Goal: Information Seeking & Learning: Learn about a topic

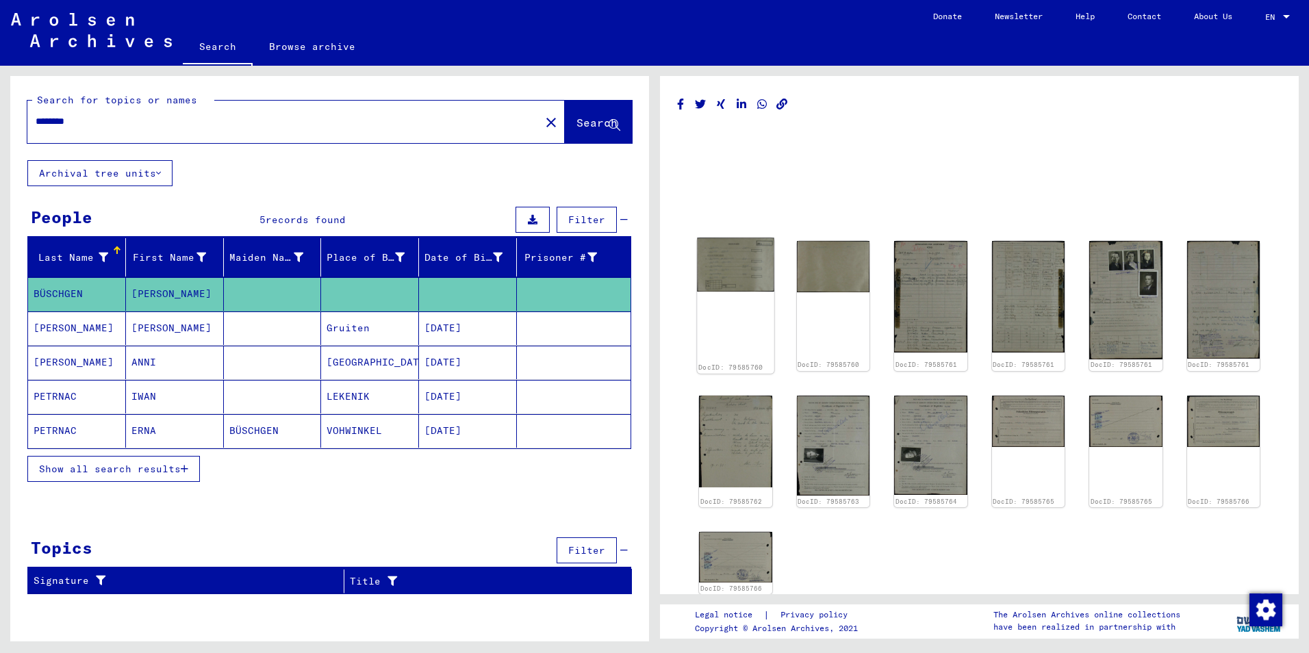
click at [727, 271] on img at bounding box center [735, 265] width 77 height 54
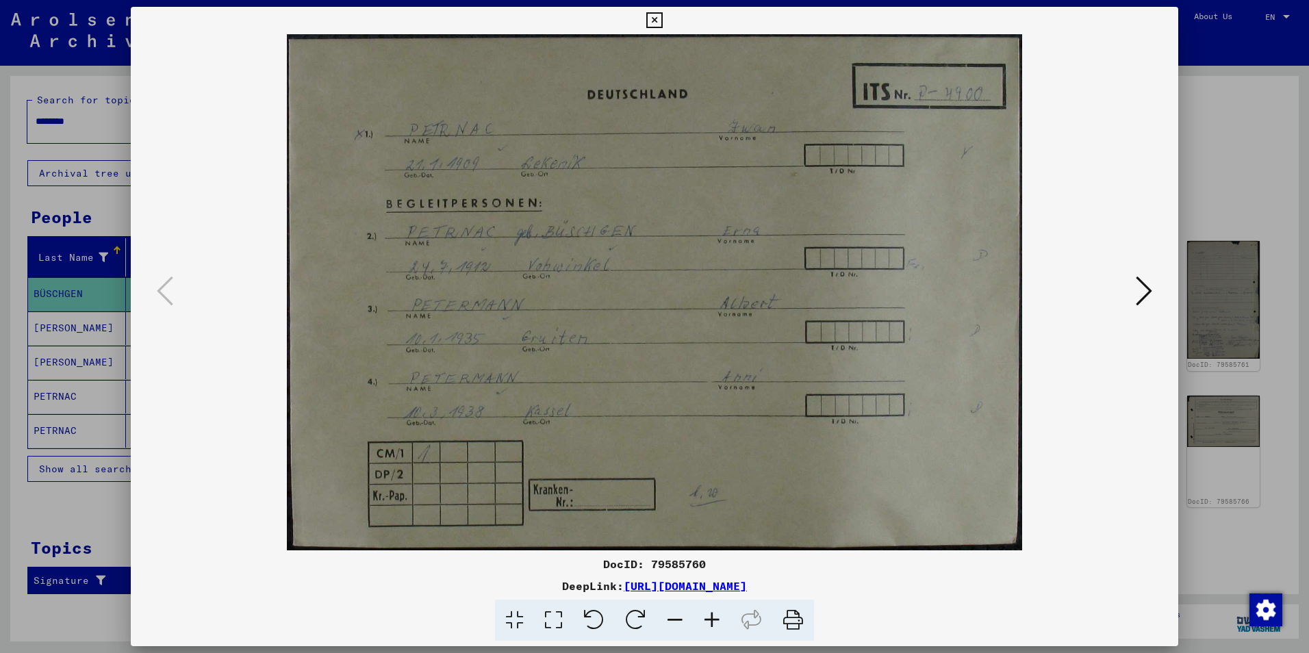
click at [1134, 295] on button at bounding box center [1144, 292] width 25 height 39
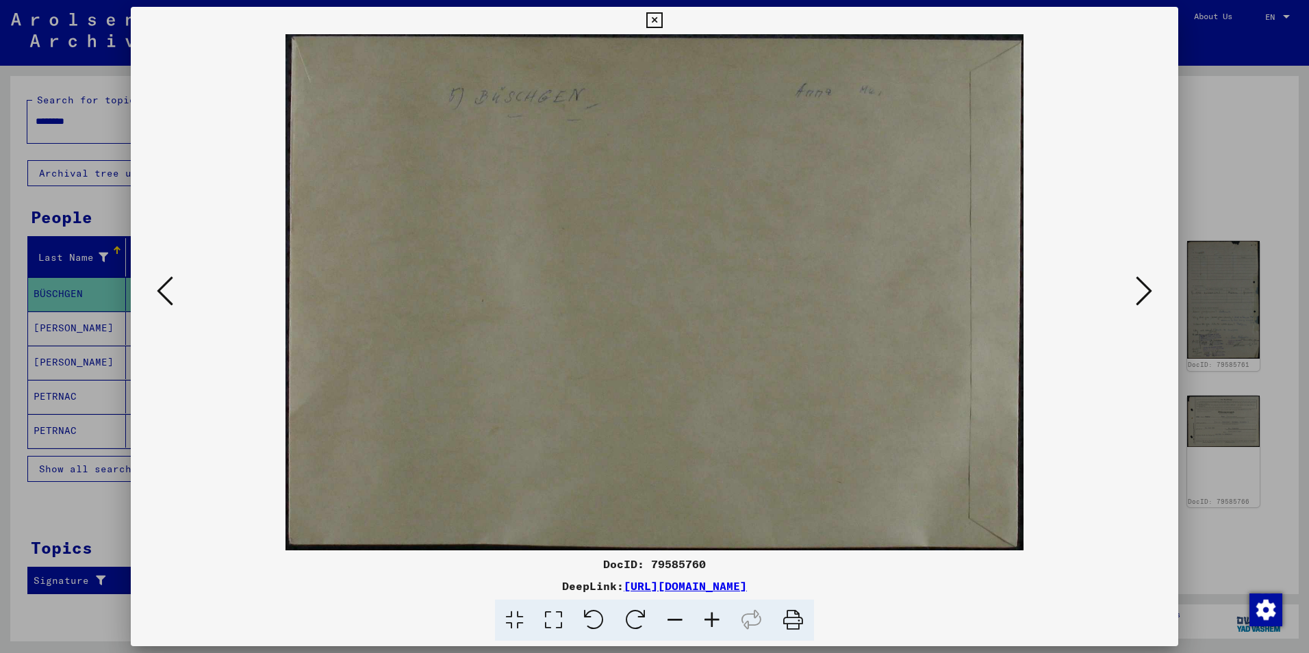
click at [1138, 296] on icon at bounding box center [1144, 291] width 16 height 33
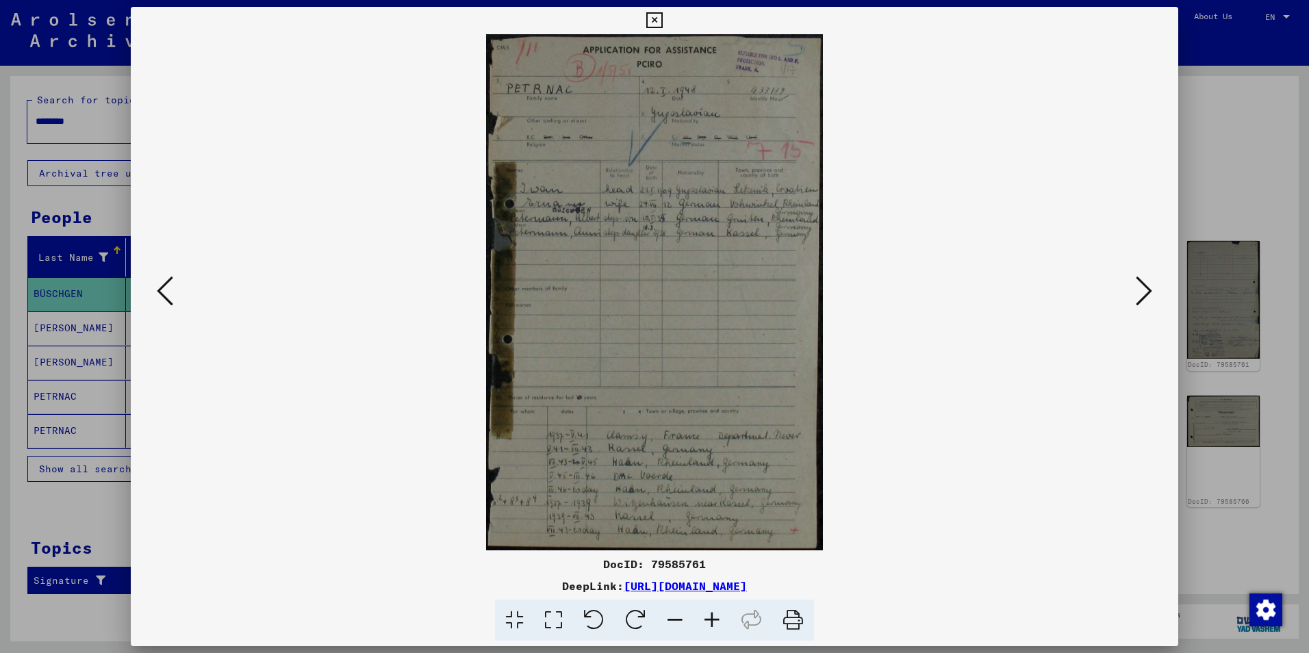
click at [1138, 296] on icon at bounding box center [1144, 291] width 16 height 33
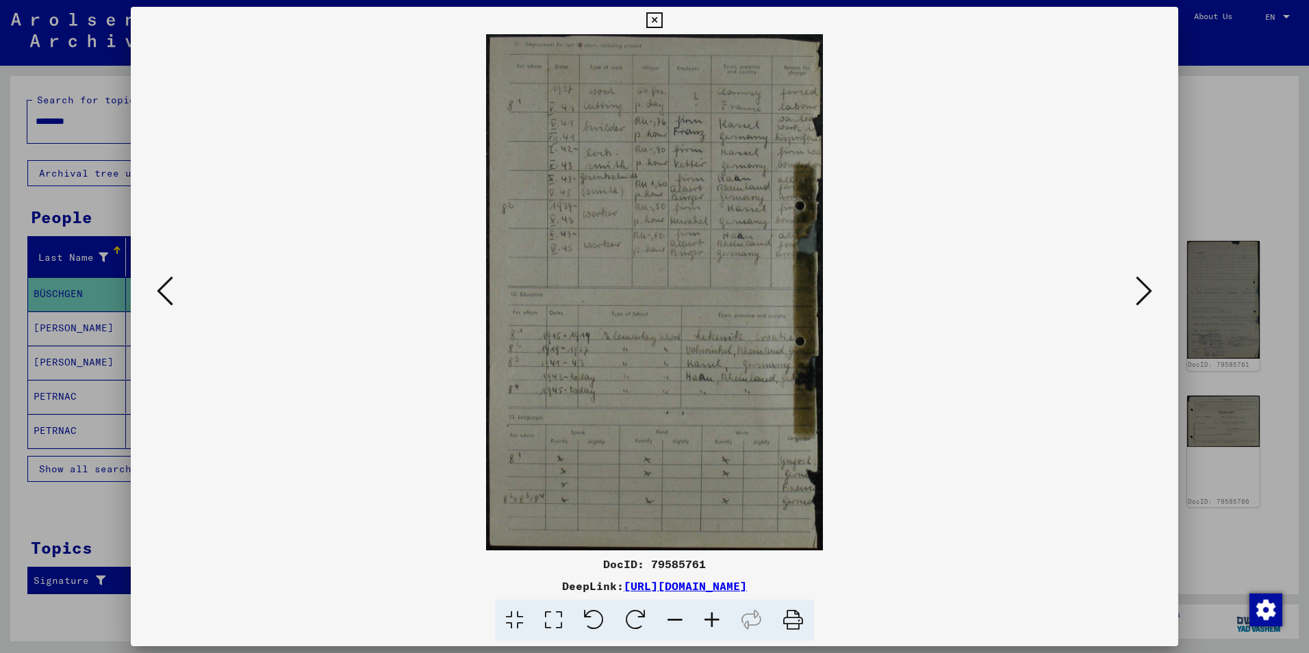
click at [1138, 296] on icon at bounding box center [1144, 291] width 16 height 33
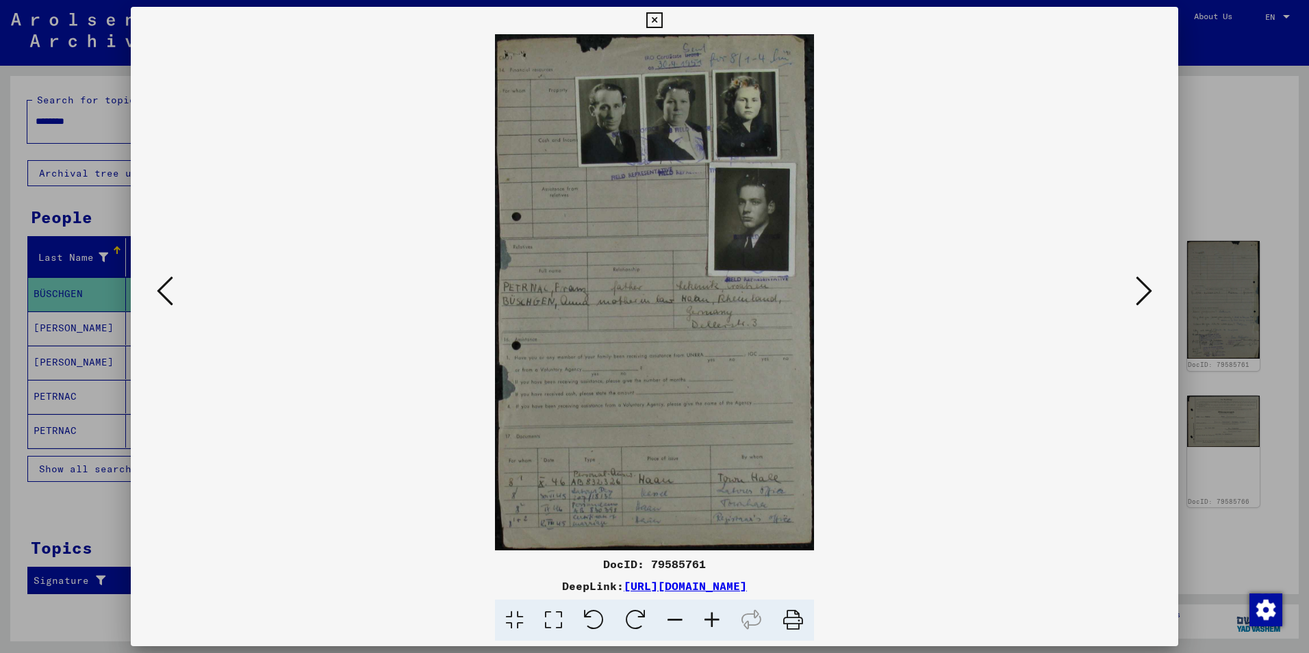
click at [1138, 296] on icon at bounding box center [1144, 291] width 16 height 33
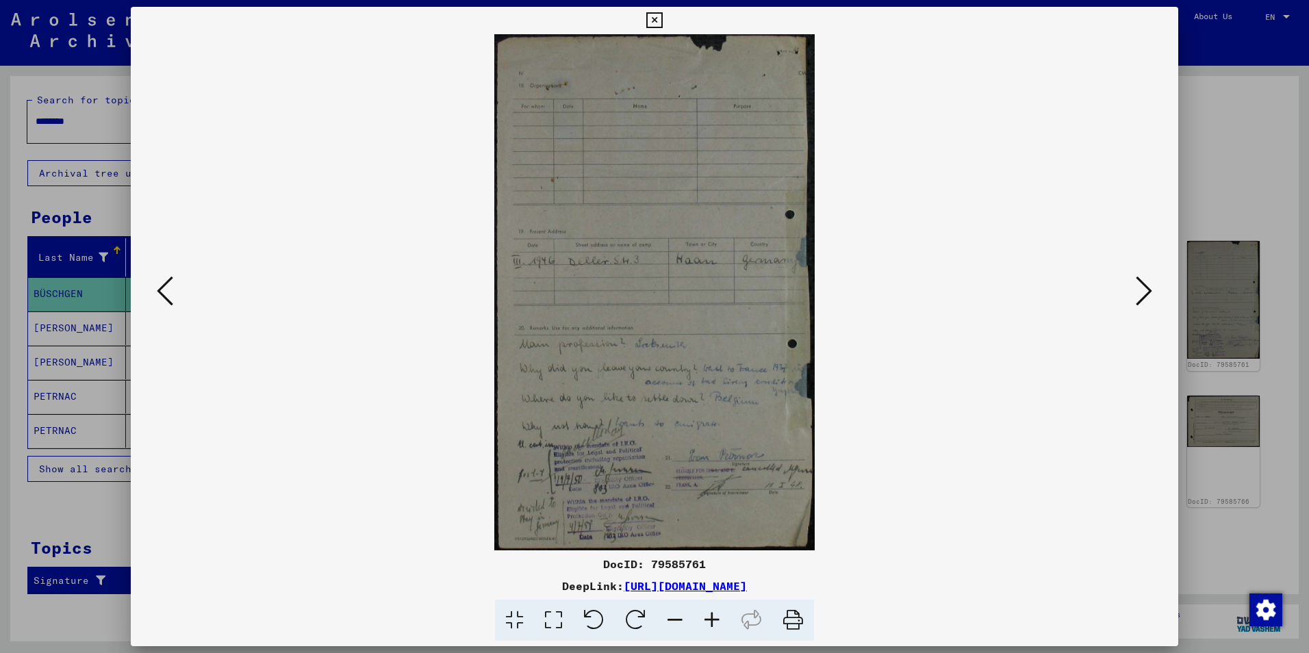
click at [1138, 296] on icon at bounding box center [1144, 291] width 16 height 33
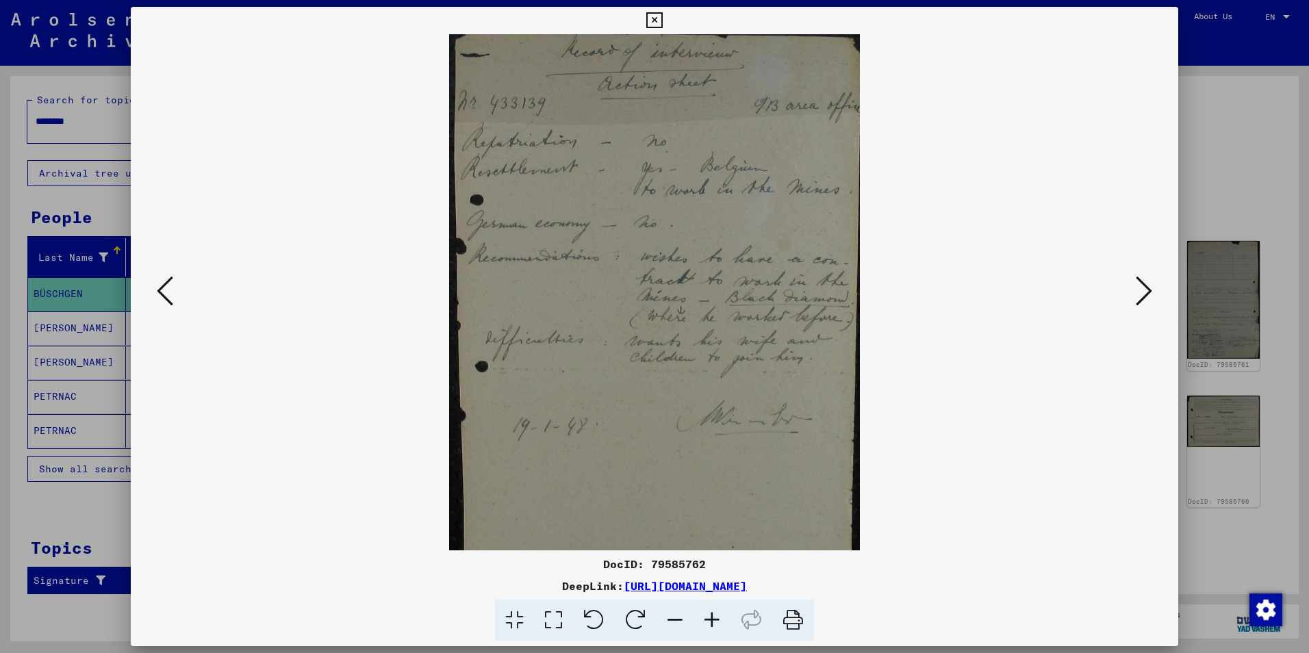
click at [1138, 296] on icon at bounding box center [1144, 291] width 16 height 33
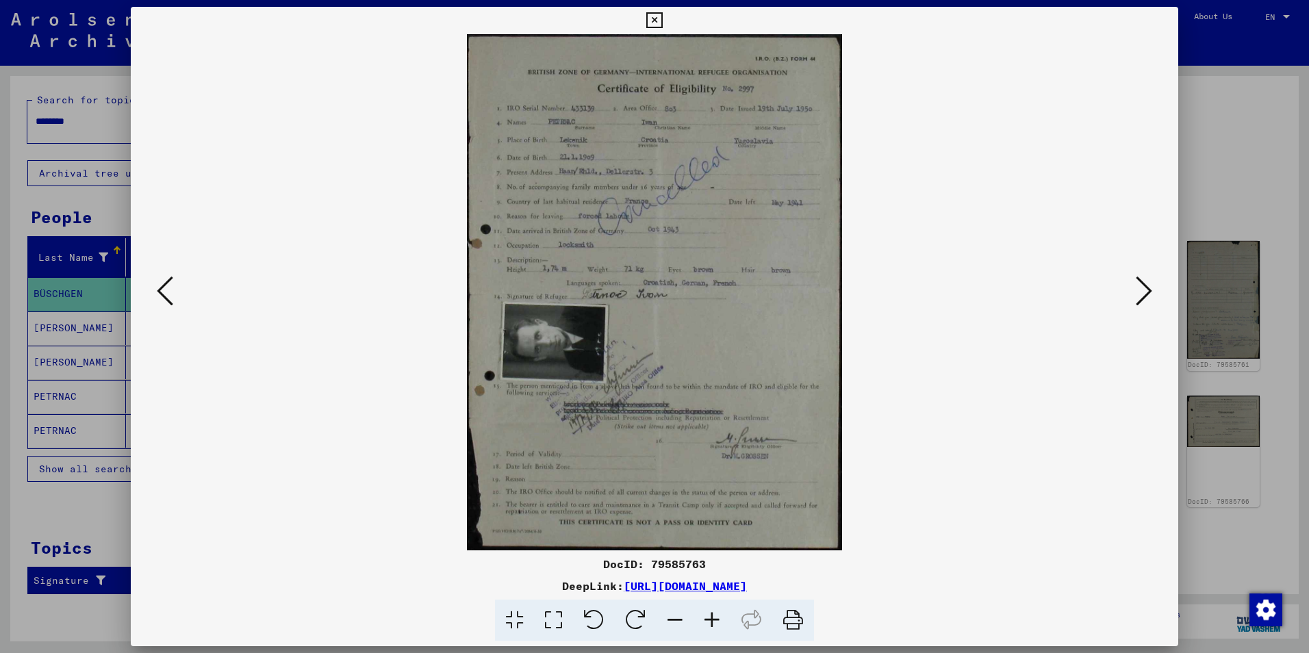
click at [1138, 296] on icon at bounding box center [1144, 291] width 16 height 33
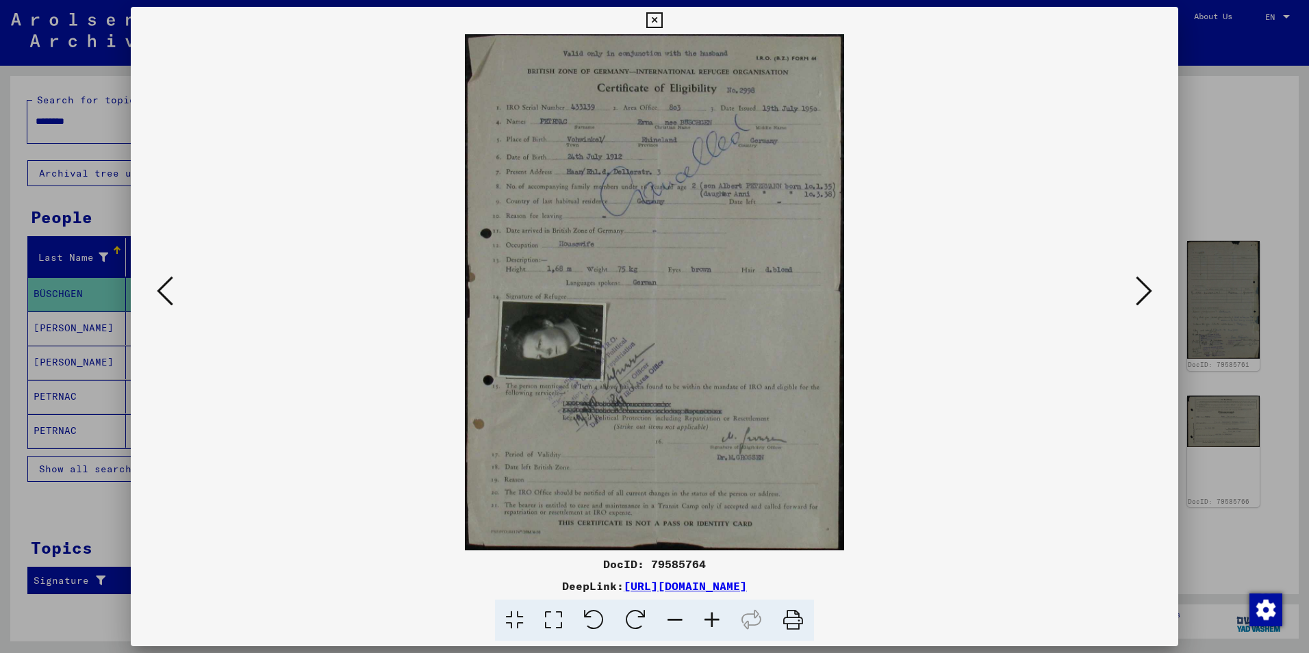
click at [1138, 296] on icon at bounding box center [1144, 291] width 16 height 33
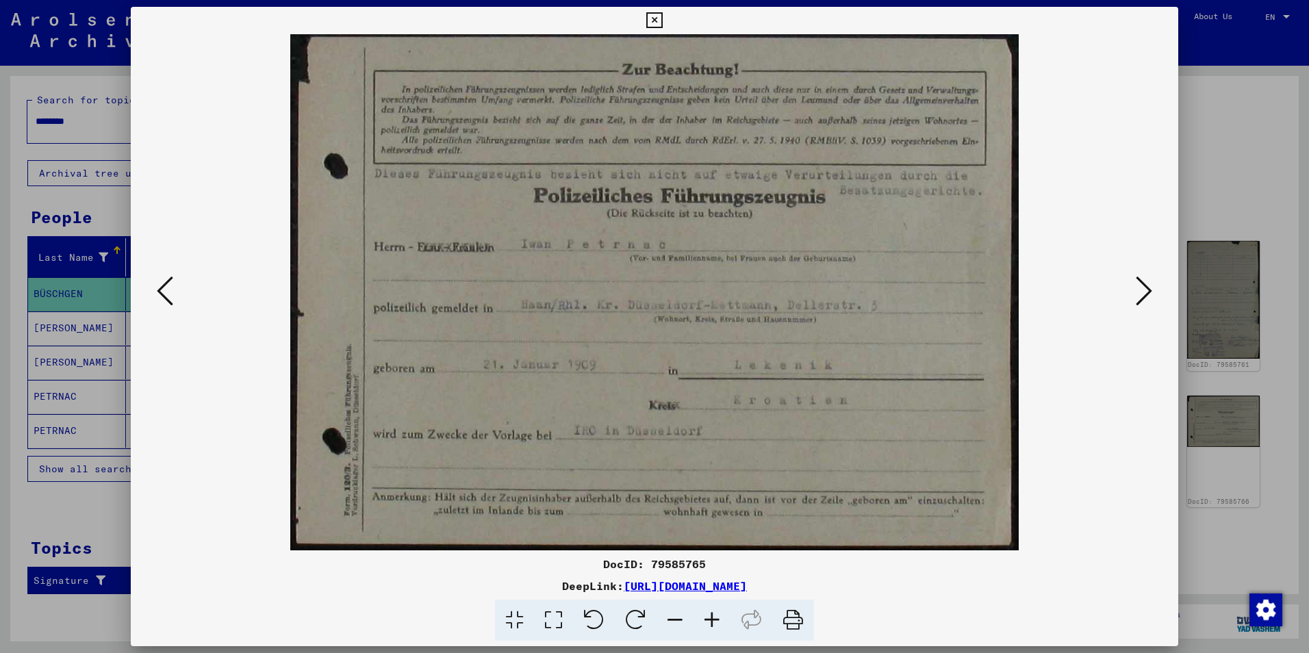
click at [1138, 296] on icon at bounding box center [1144, 291] width 16 height 33
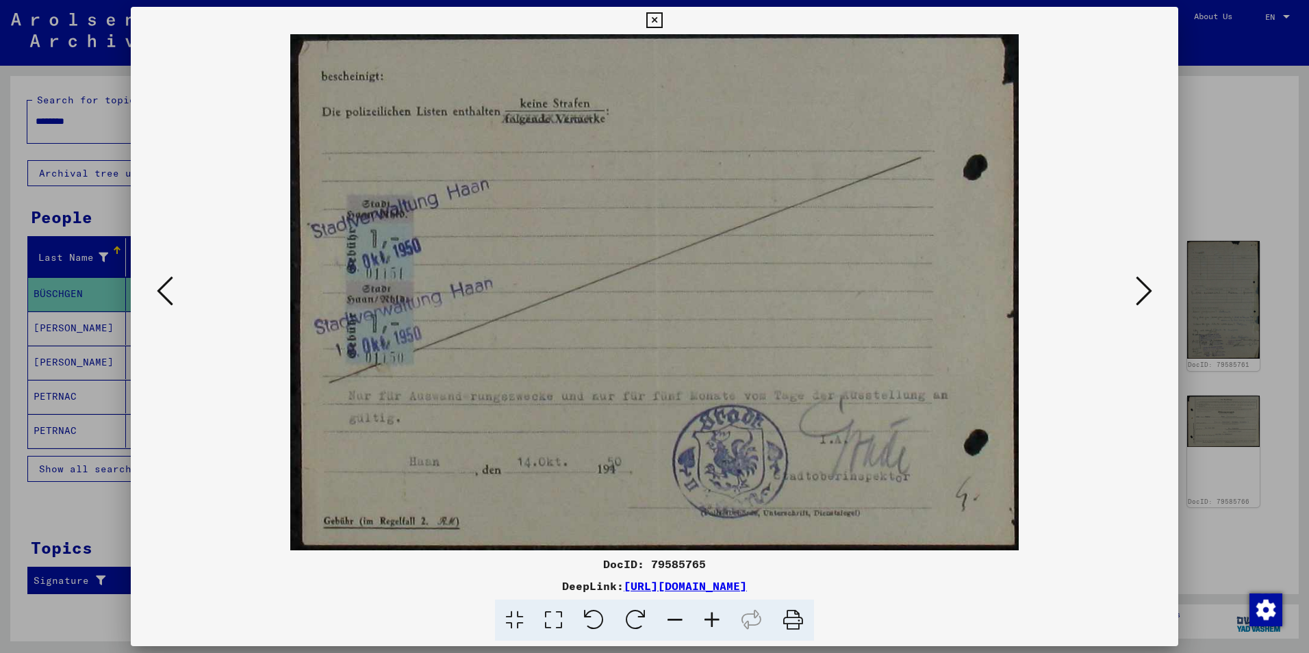
click at [1138, 296] on icon at bounding box center [1144, 291] width 16 height 33
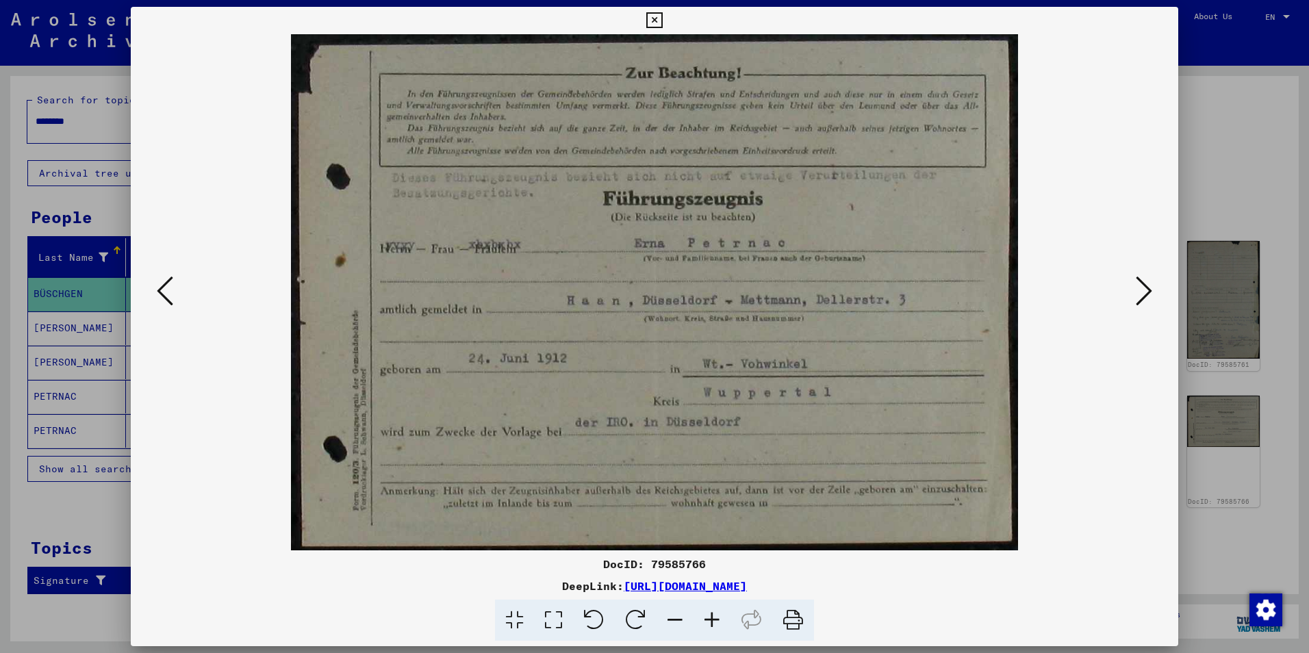
click at [1138, 296] on icon at bounding box center [1144, 291] width 16 height 33
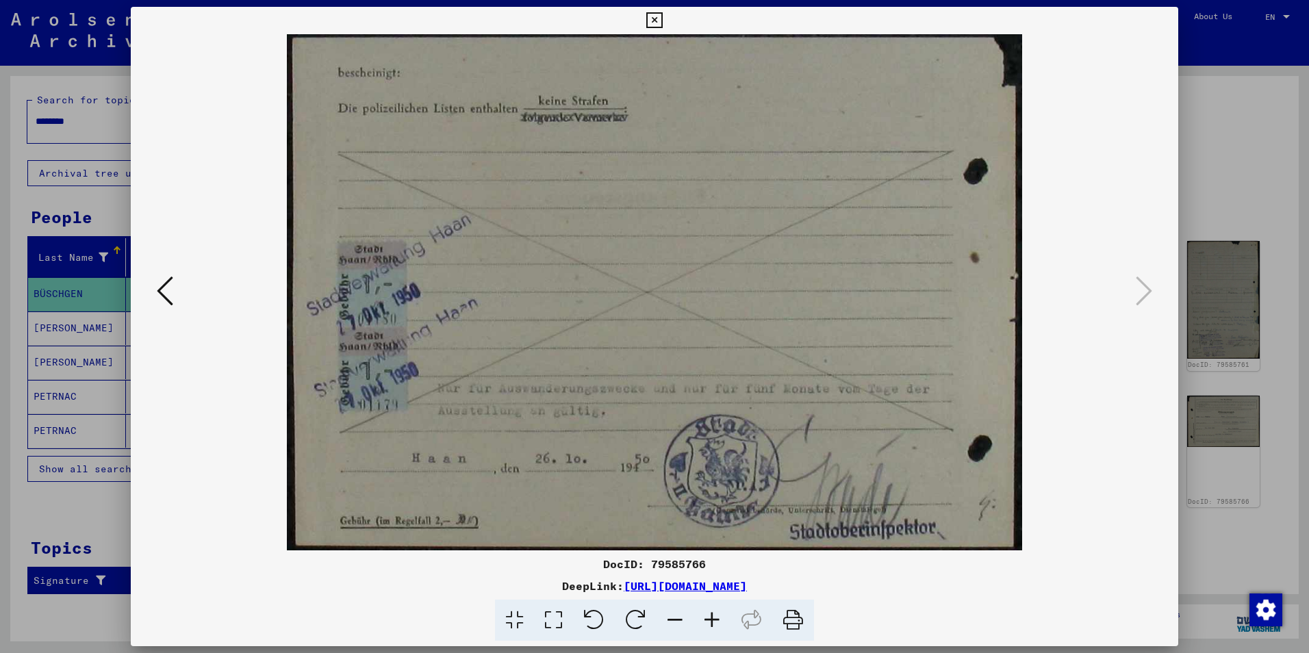
click at [175, 298] on button at bounding box center [165, 292] width 25 height 39
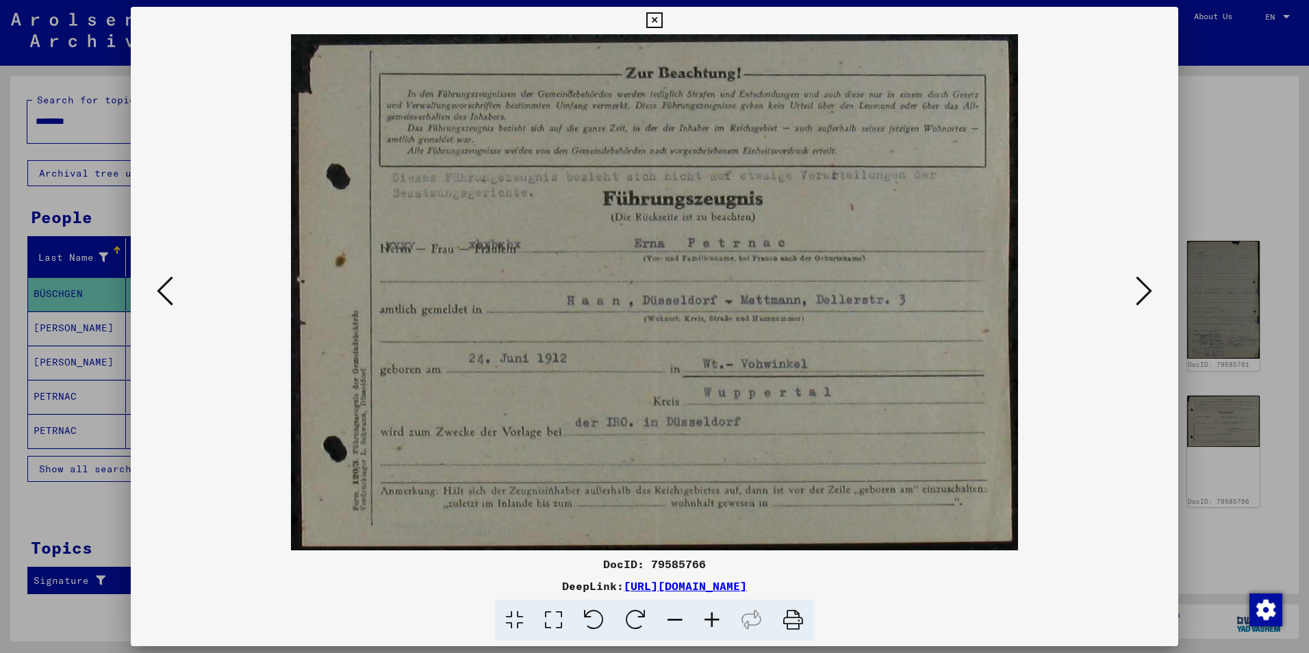
click at [175, 298] on button at bounding box center [165, 292] width 25 height 39
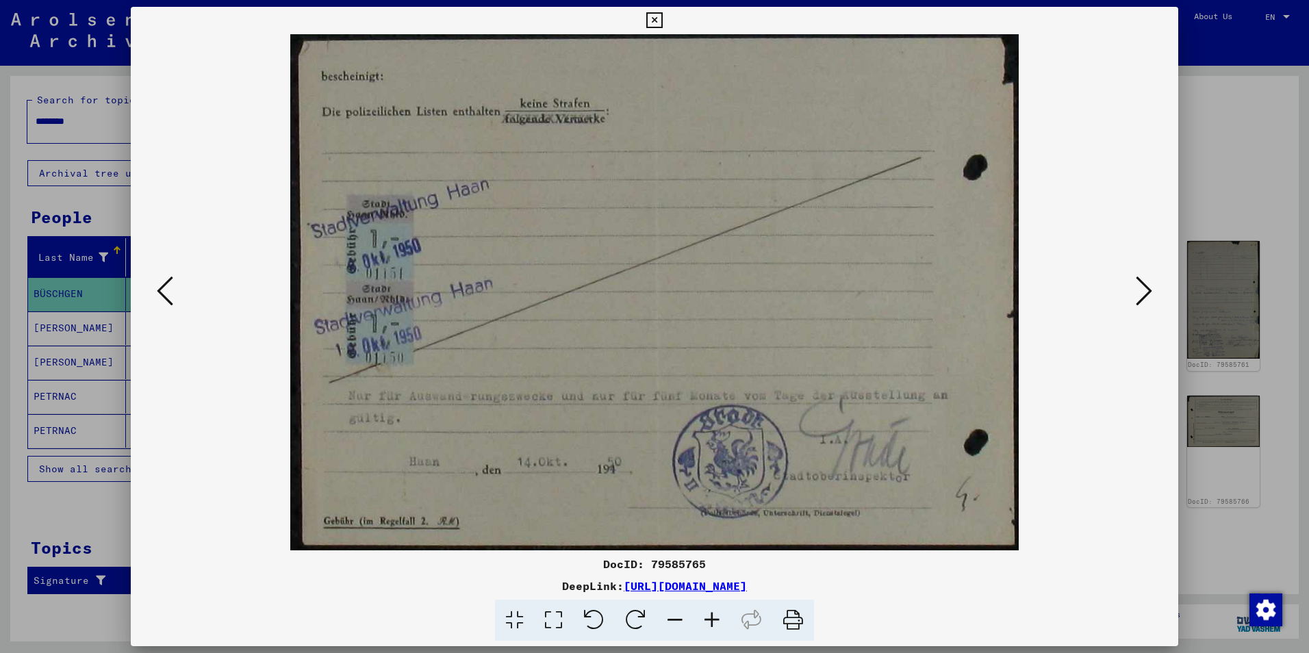
click at [175, 298] on button at bounding box center [165, 292] width 25 height 39
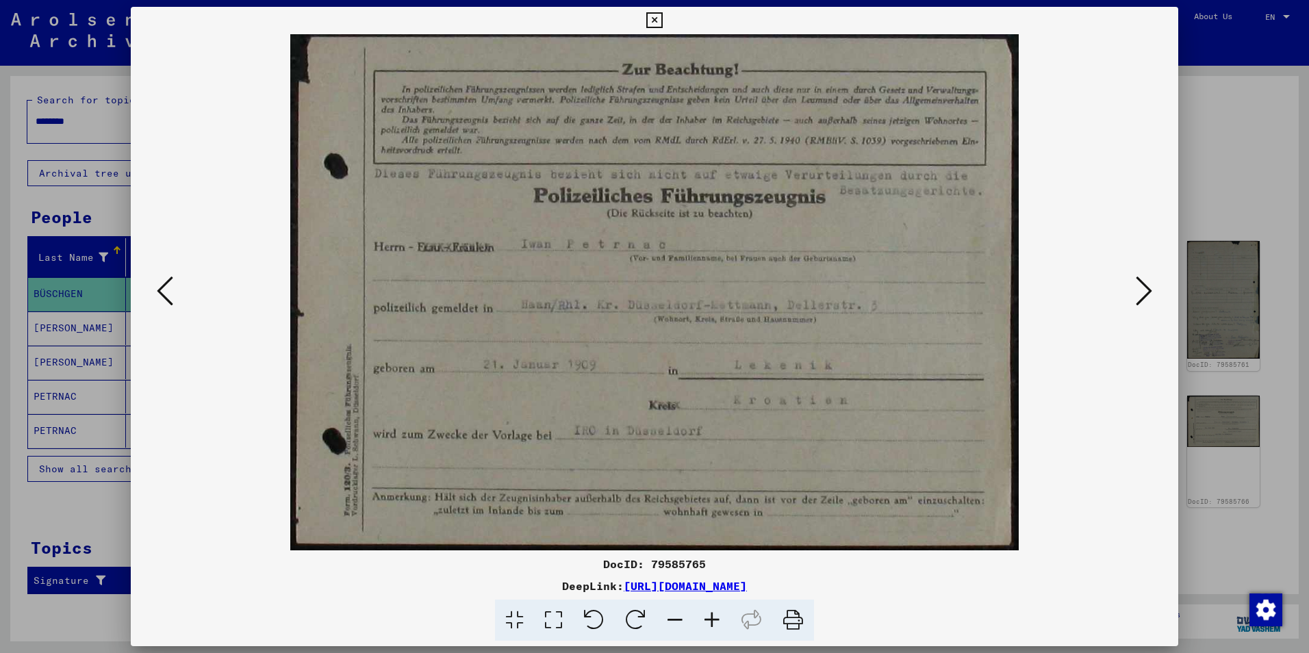
click at [175, 298] on button at bounding box center [165, 292] width 25 height 39
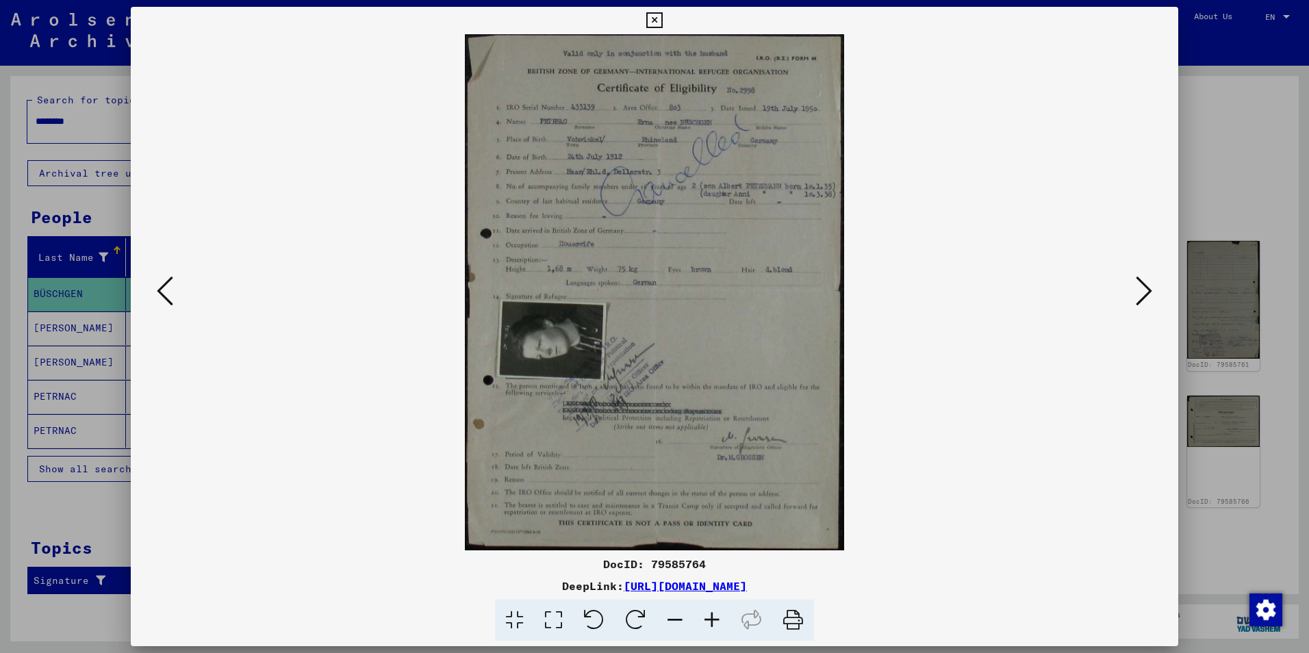
click at [175, 298] on button at bounding box center [165, 292] width 25 height 39
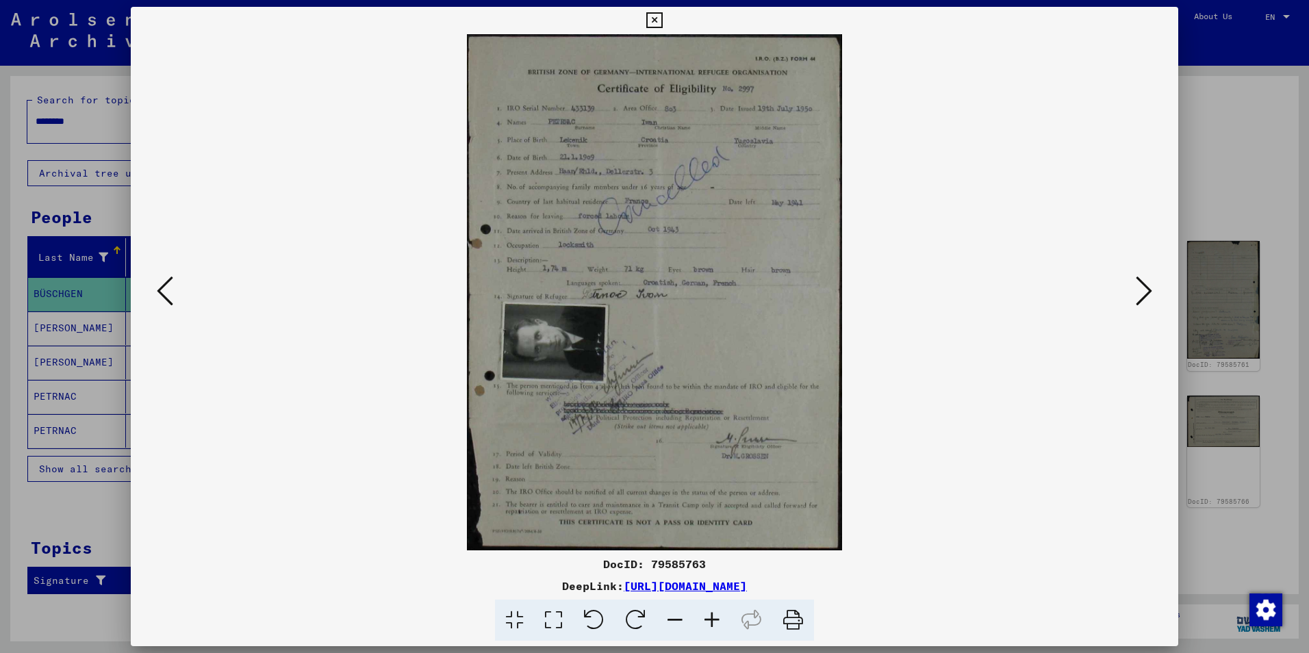
click at [653, 17] on icon at bounding box center [654, 20] width 16 height 16
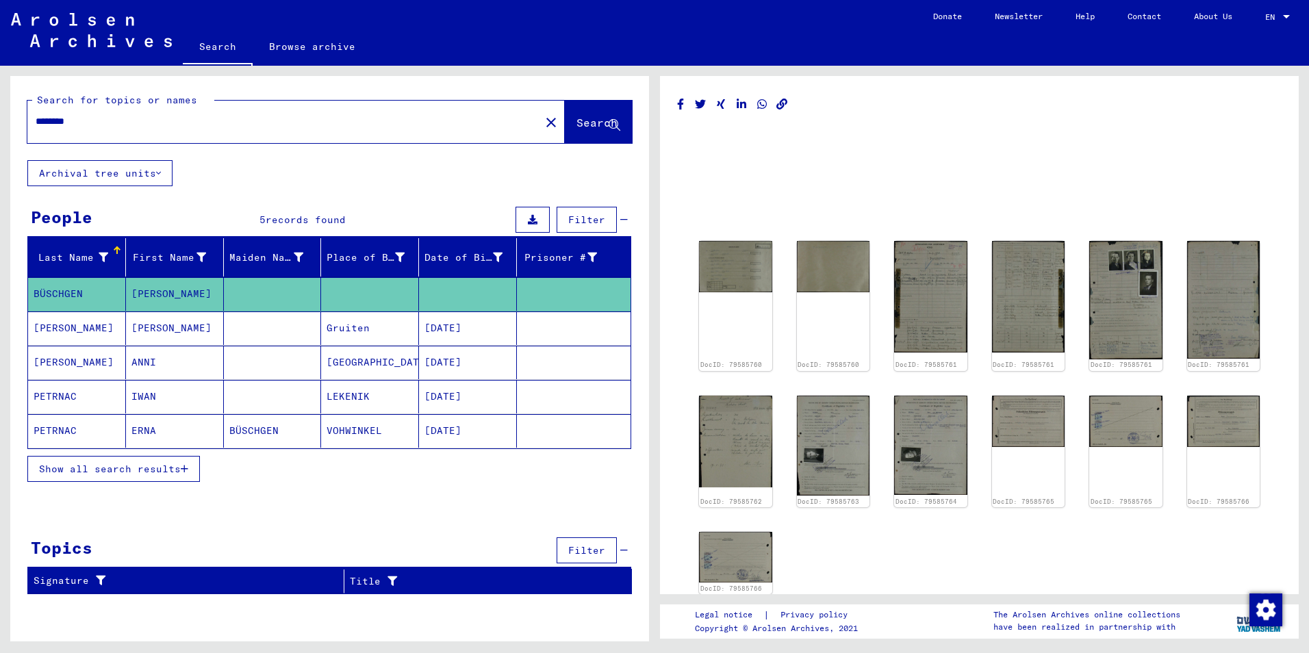
click at [137, 360] on mat-cell "ANNI" at bounding box center [175, 363] width 98 height 34
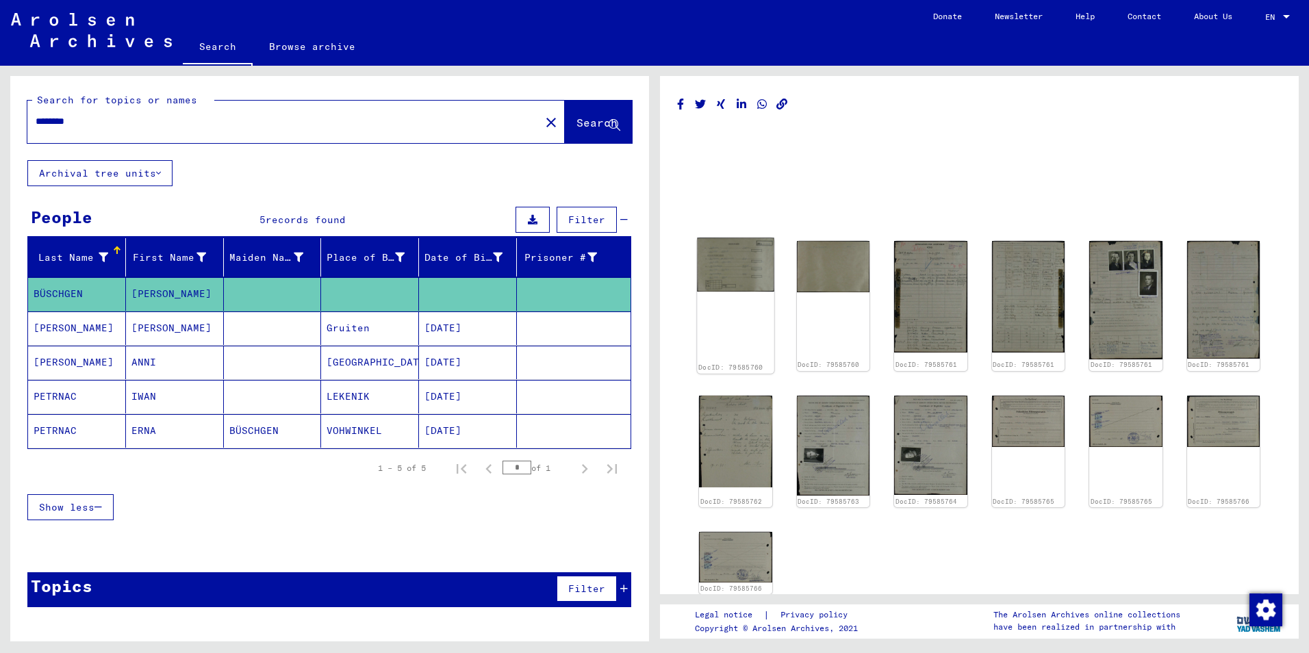
click at [749, 275] on img at bounding box center [735, 265] width 77 height 54
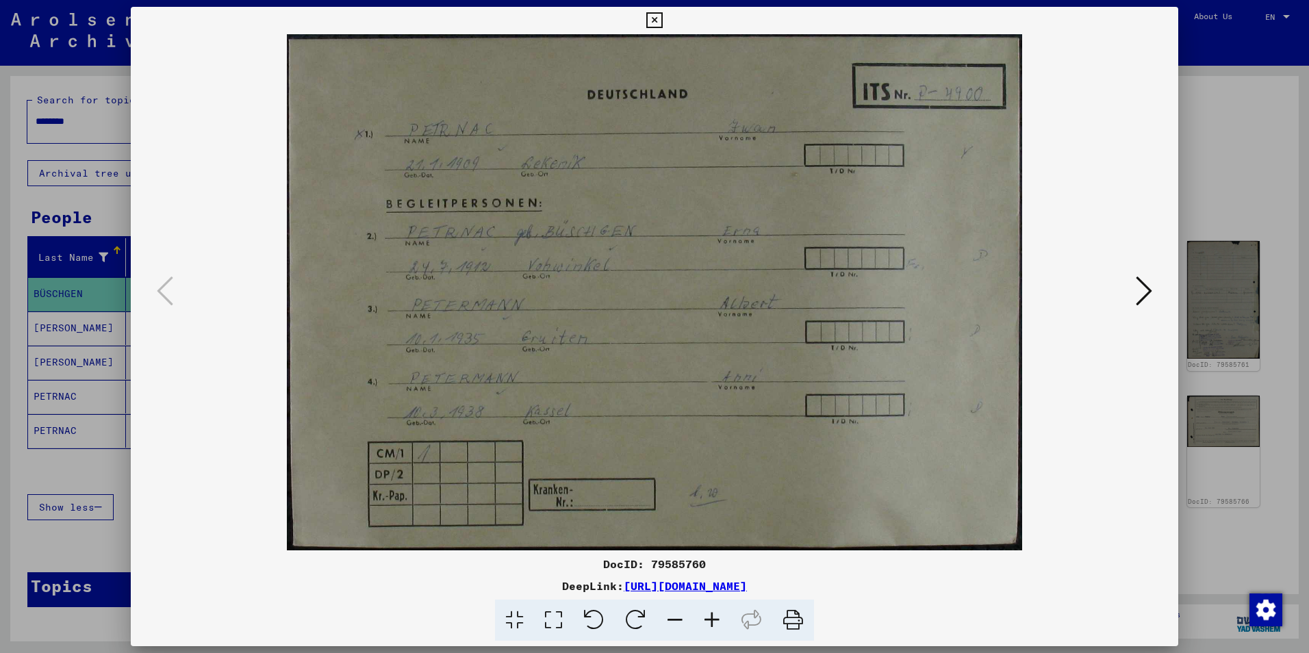
click at [1142, 294] on icon at bounding box center [1144, 291] width 16 height 33
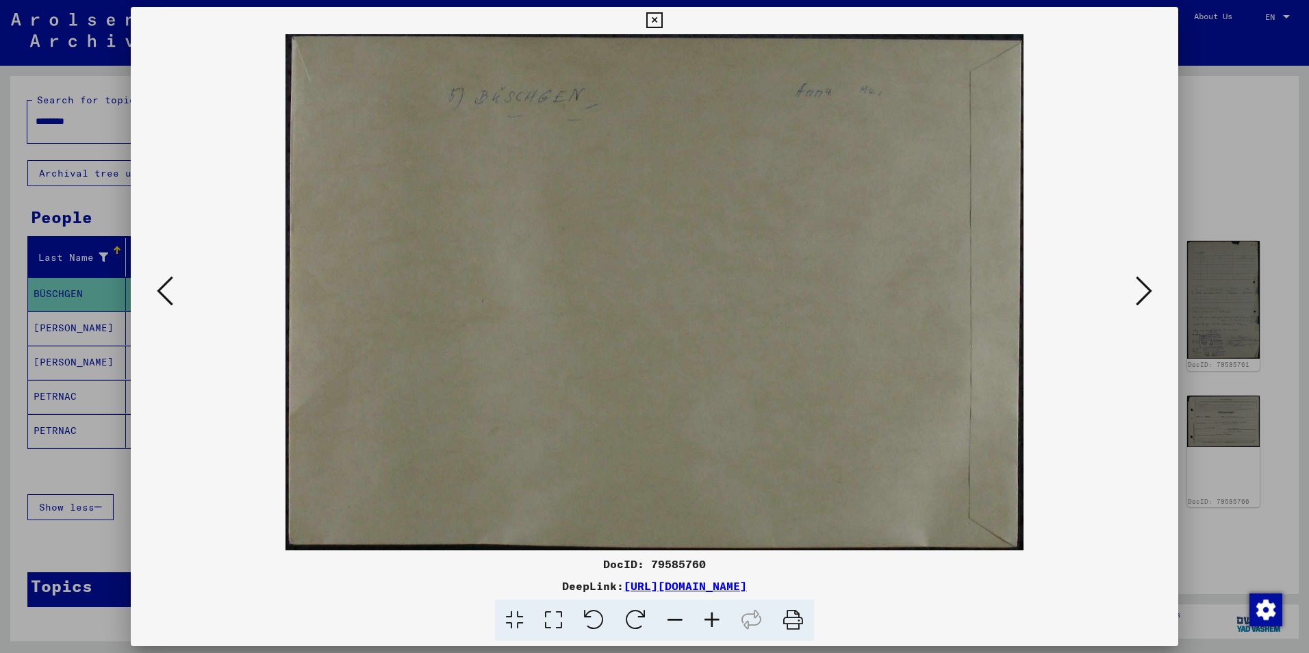
click at [1143, 294] on icon at bounding box center [1144, 291] width 16 height 33
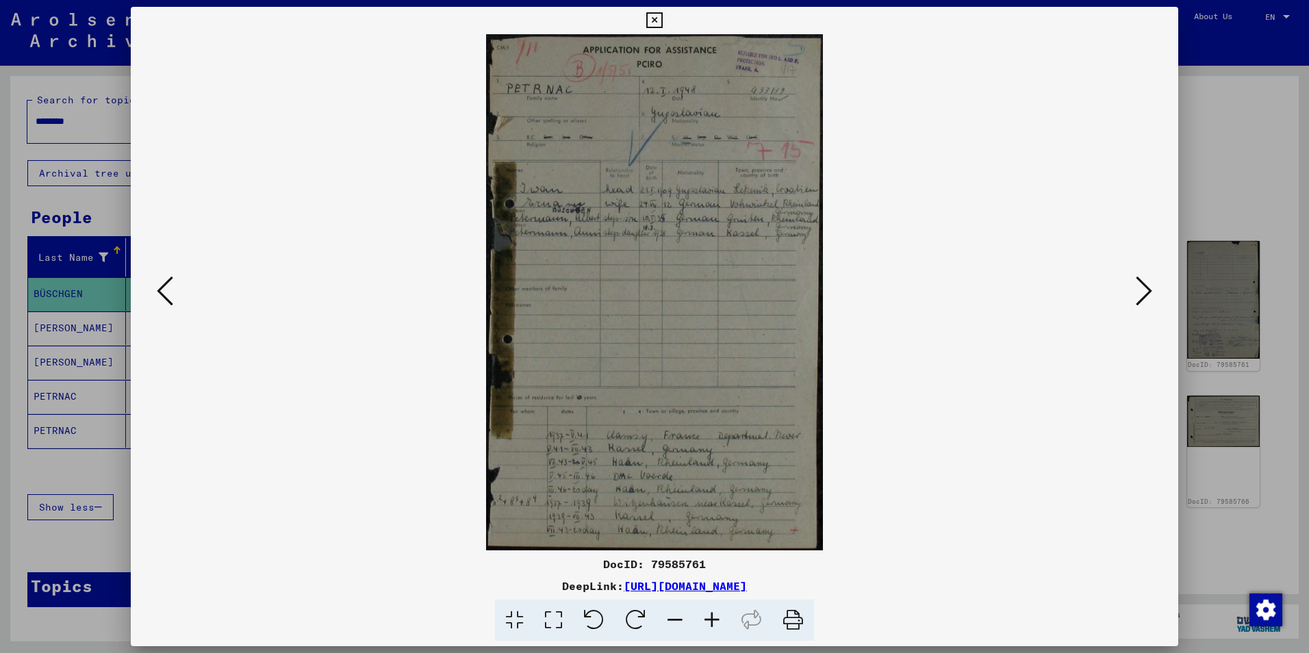
click at [1138, 297] on icon at bounding box center [1144, 291] width 16 height 33
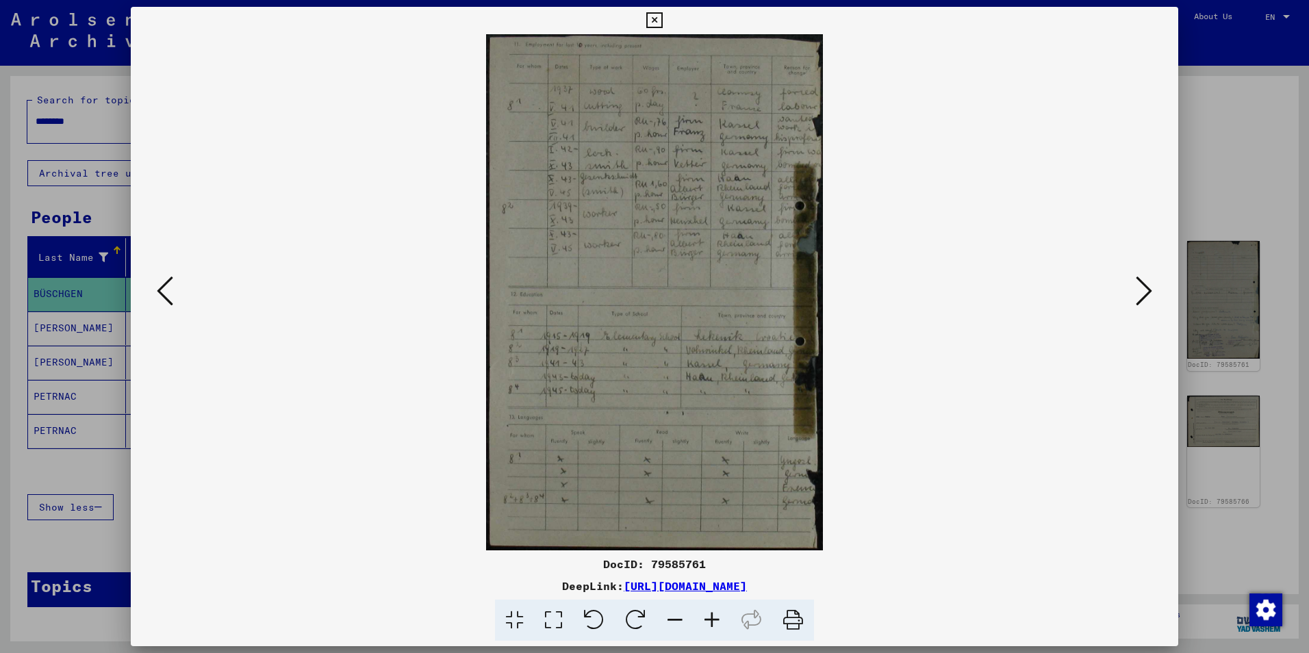
click at [1138, 297] on icon at bounding box center [1144, 291] width 16 height 33
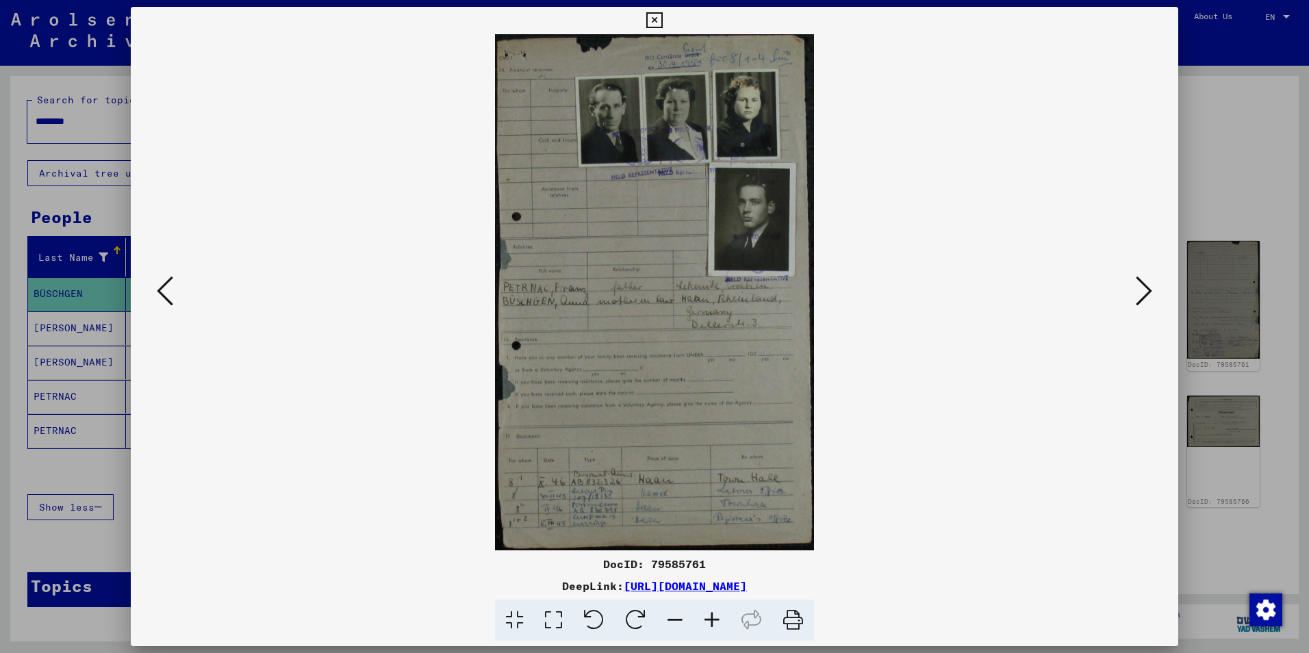
click at [1138, 297] on icon at bounding box center [1144, 291] width 16 height 33
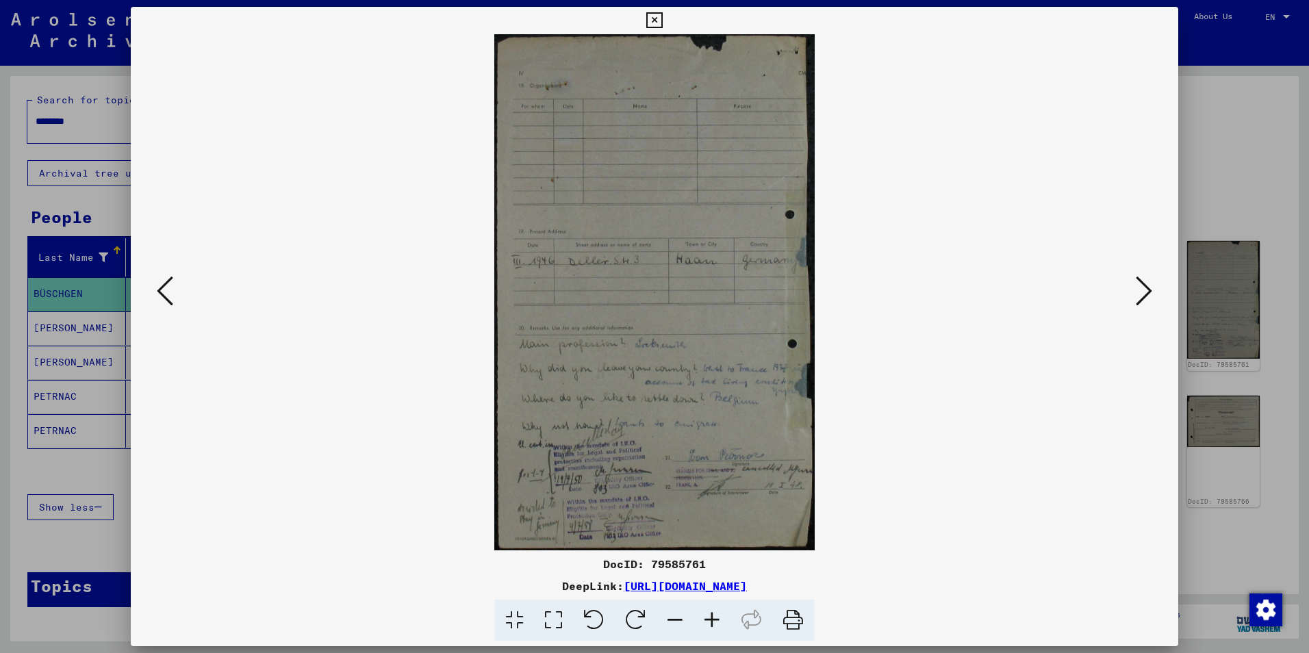
click at [1138, 297] on icon at bounding box center [1144, 291] width 16 height 33
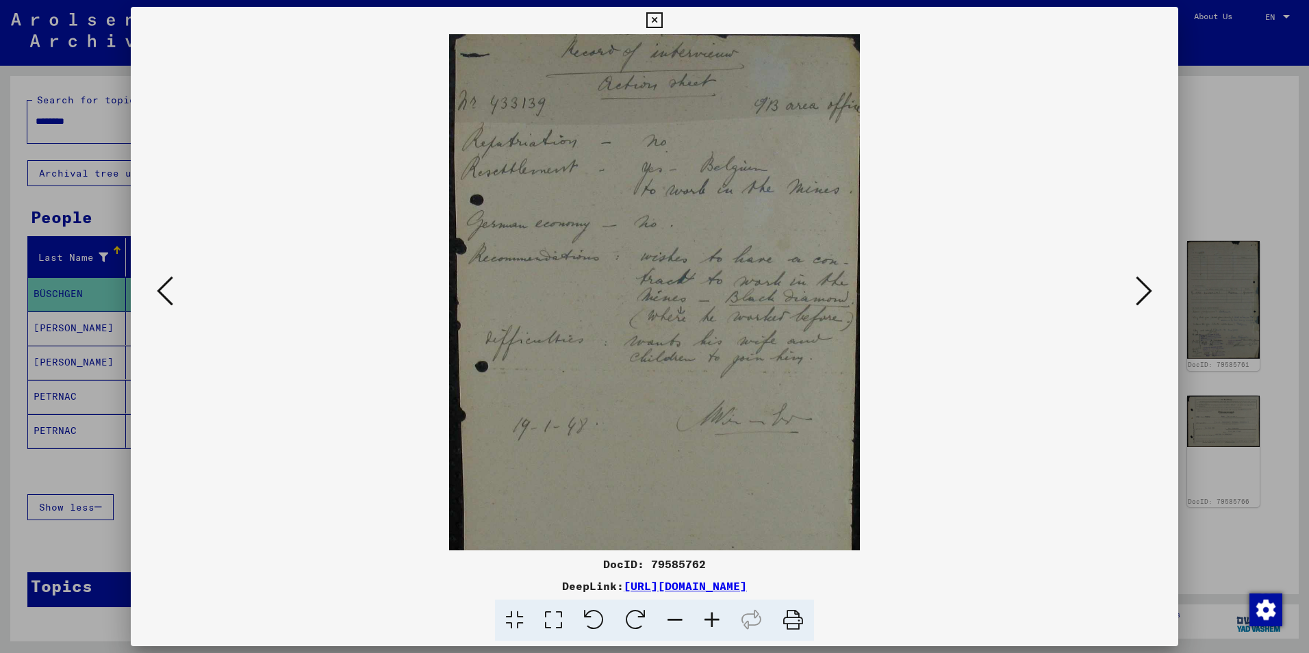
click at [1144, 290] on icon at bounding box center [1144, 291] width 16 height 33
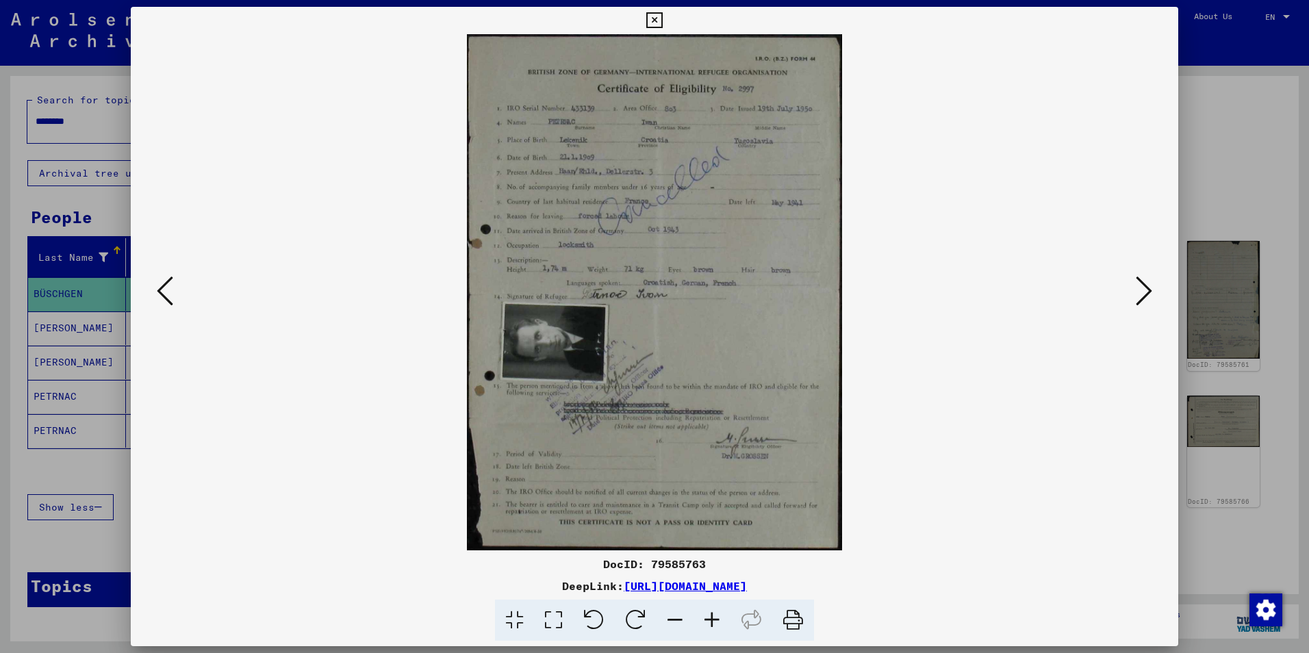
click at [1144, 290] on icon at bounding box center [1144, 291] width 16 height 33
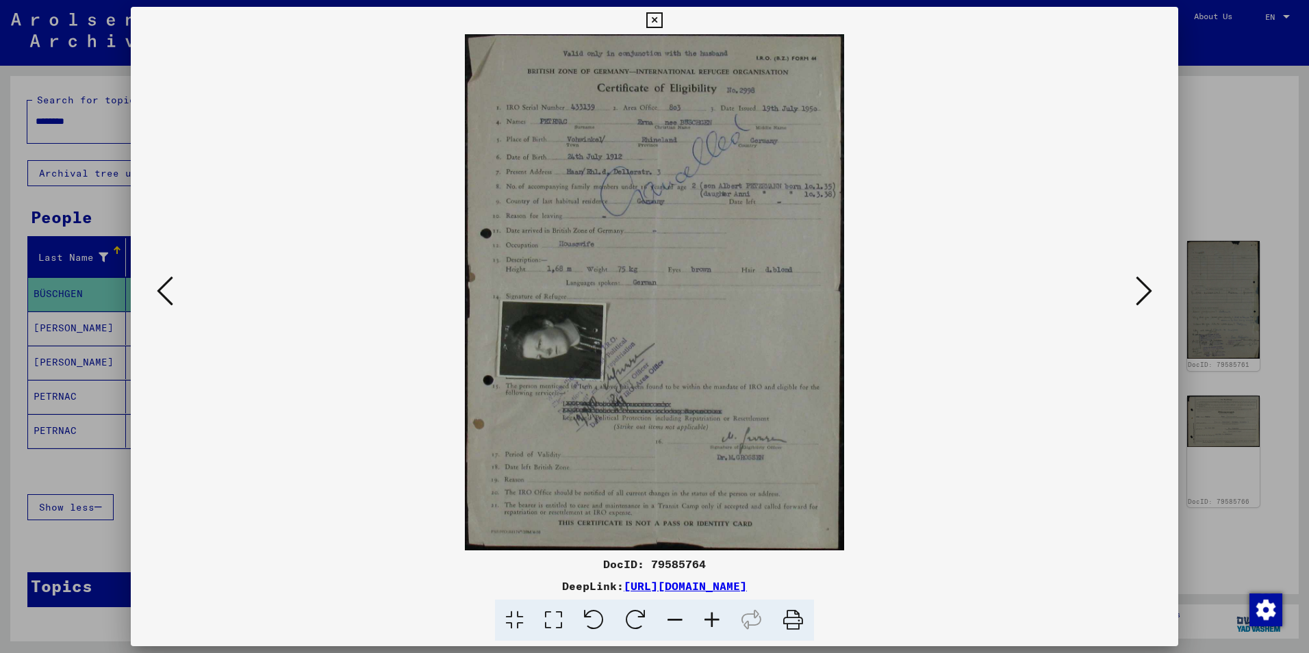
click at [1148, 301] on icon at bounding box center [1144, 291] width 16 height 33
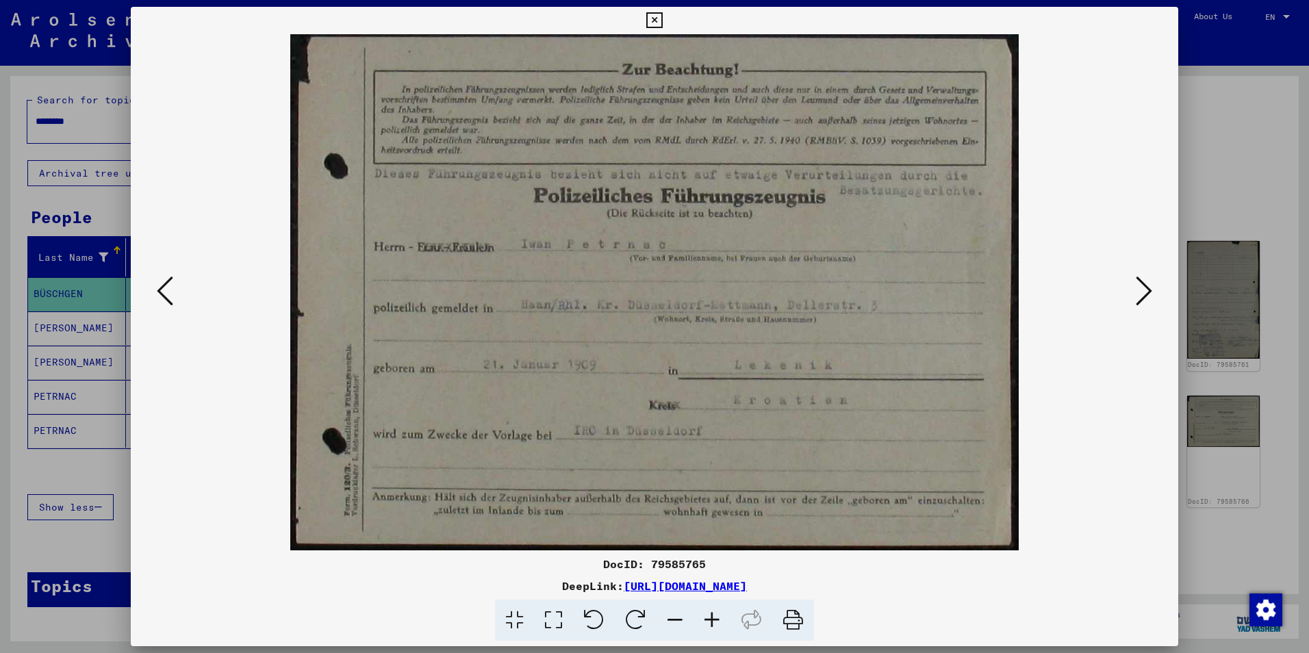
click at [1139, 296] on icon at bounding box center [1144, 291] width 16 height 33
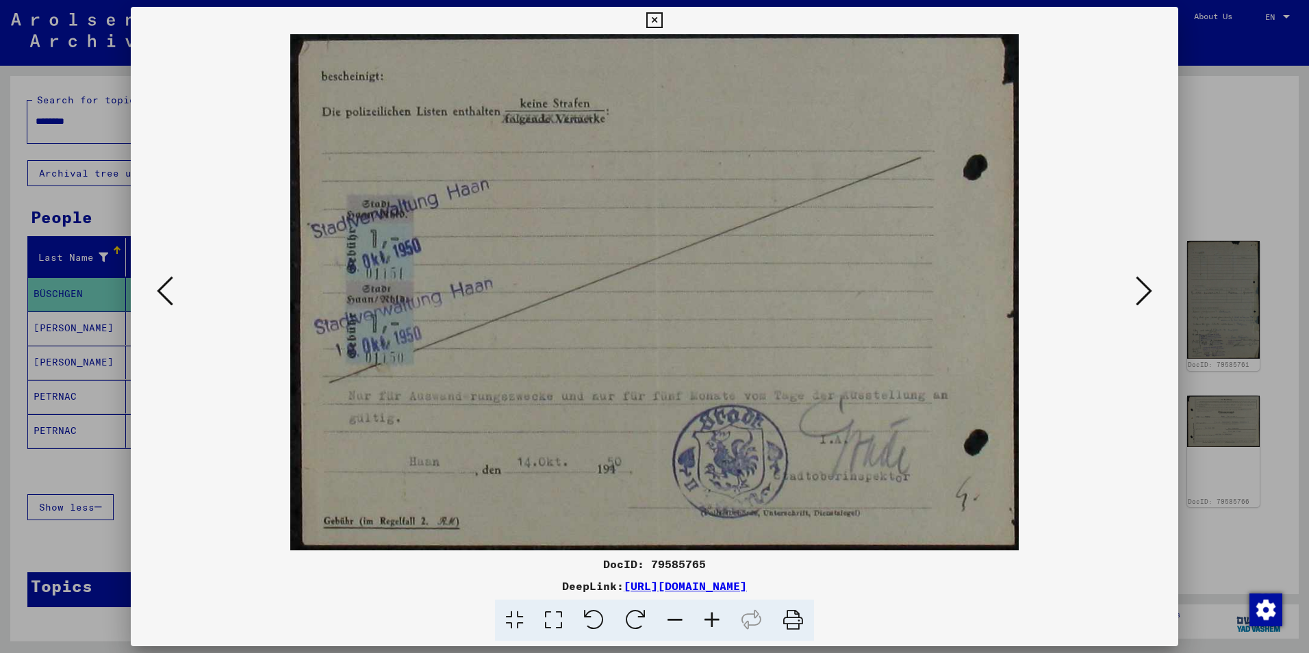
click at [1139, 296] on icon at bounding box center [1144, 291] width 16 height 33
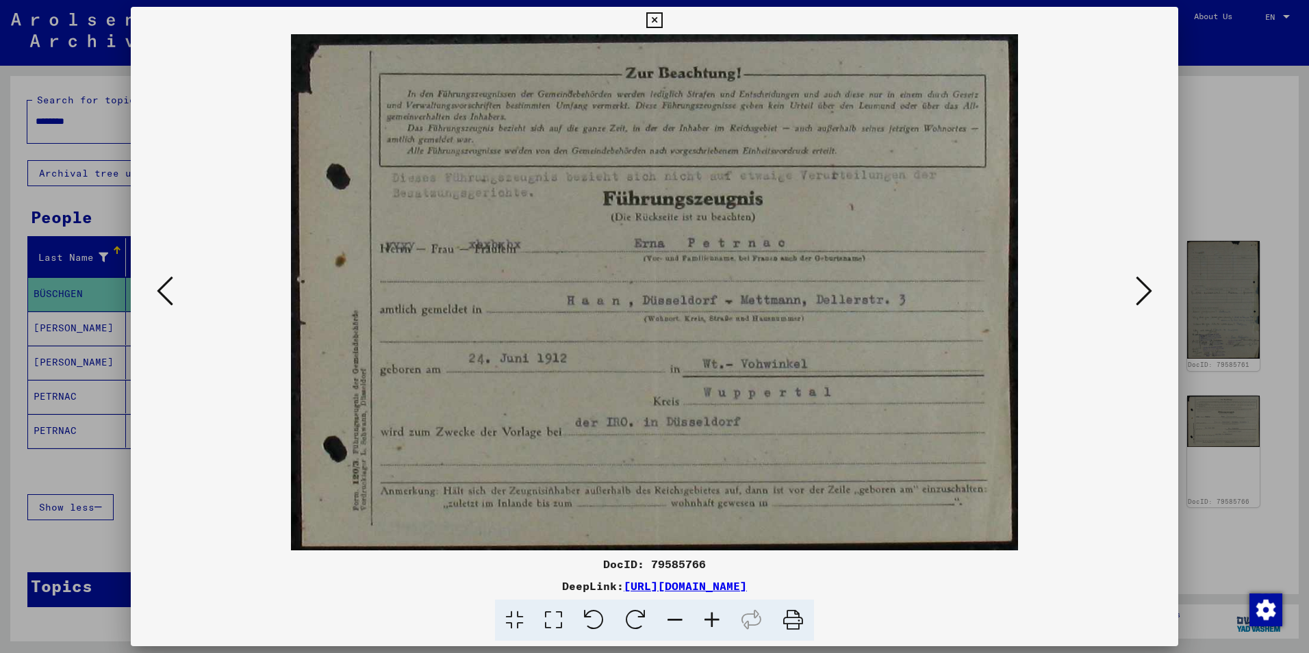
click at [1140, 292] on icon at bounding box center [1144, 291] width 16 height 33
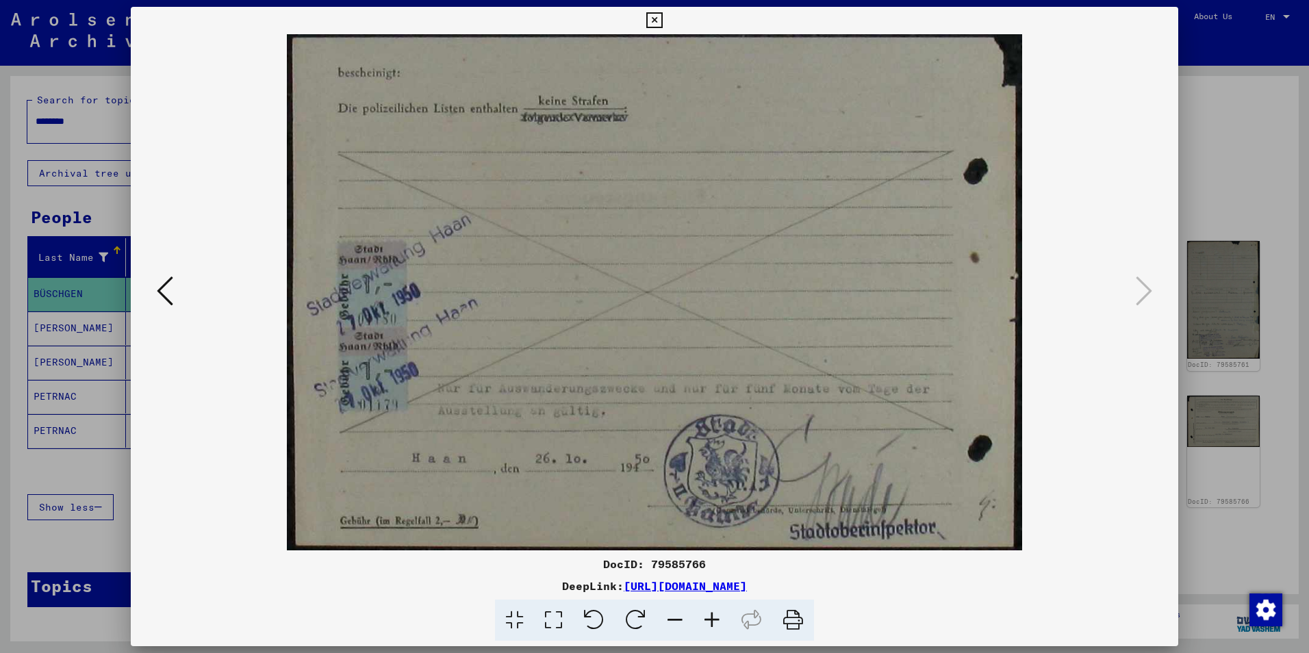
click at [657, 18] on icon at bounding box center [654, 20] width 16 height 16
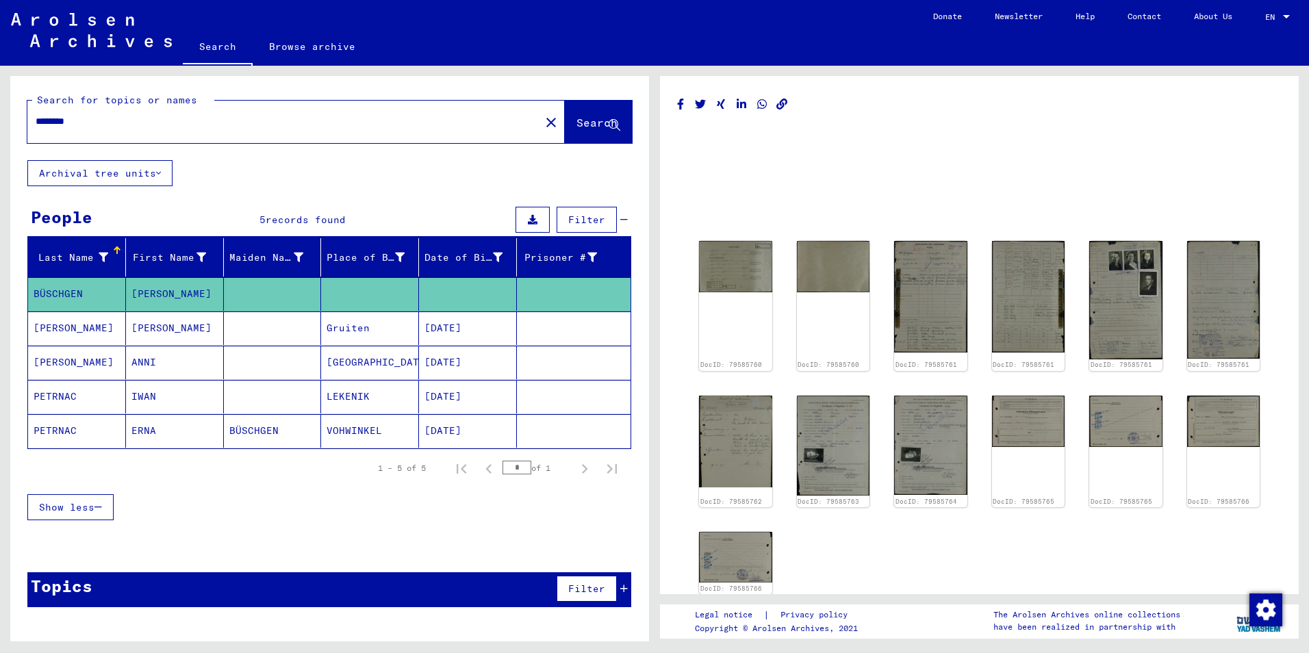
click at [66, 362] on mat-cell "[PERSON_NAME]" at bounding box center [77, 363] width 98 height 34
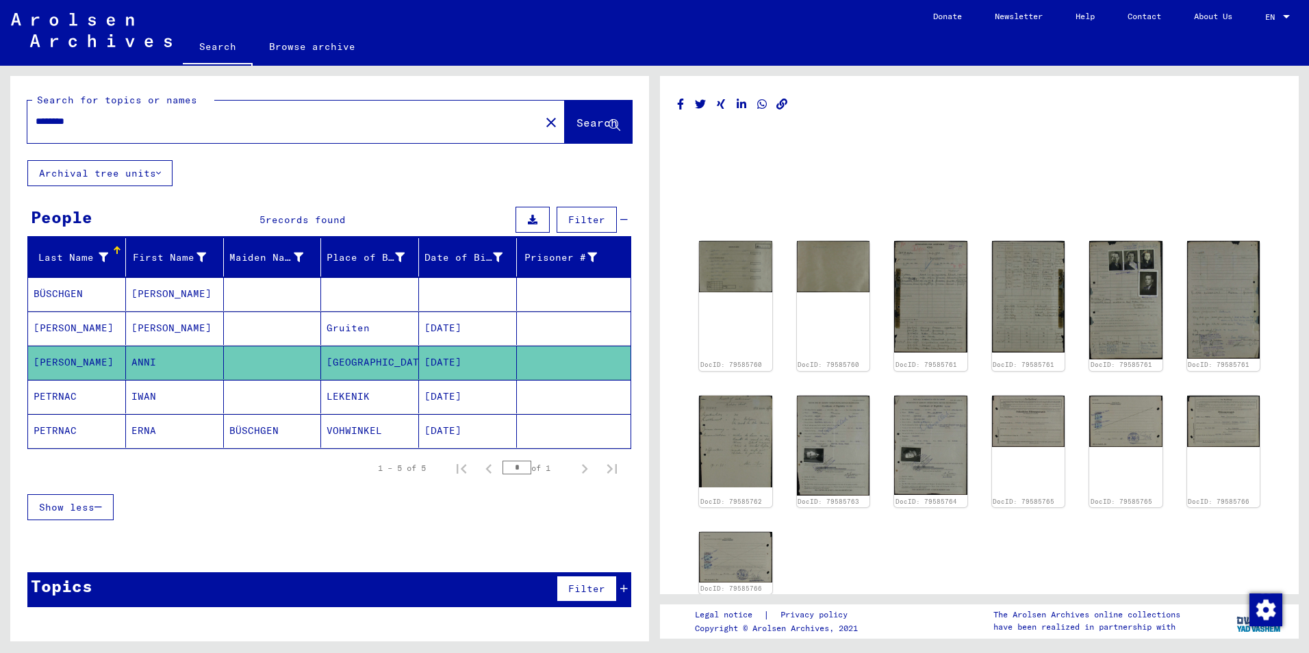
click at [98, 173] on button "Archival tree units" at bounding box center [99, 173] width 145 height 26
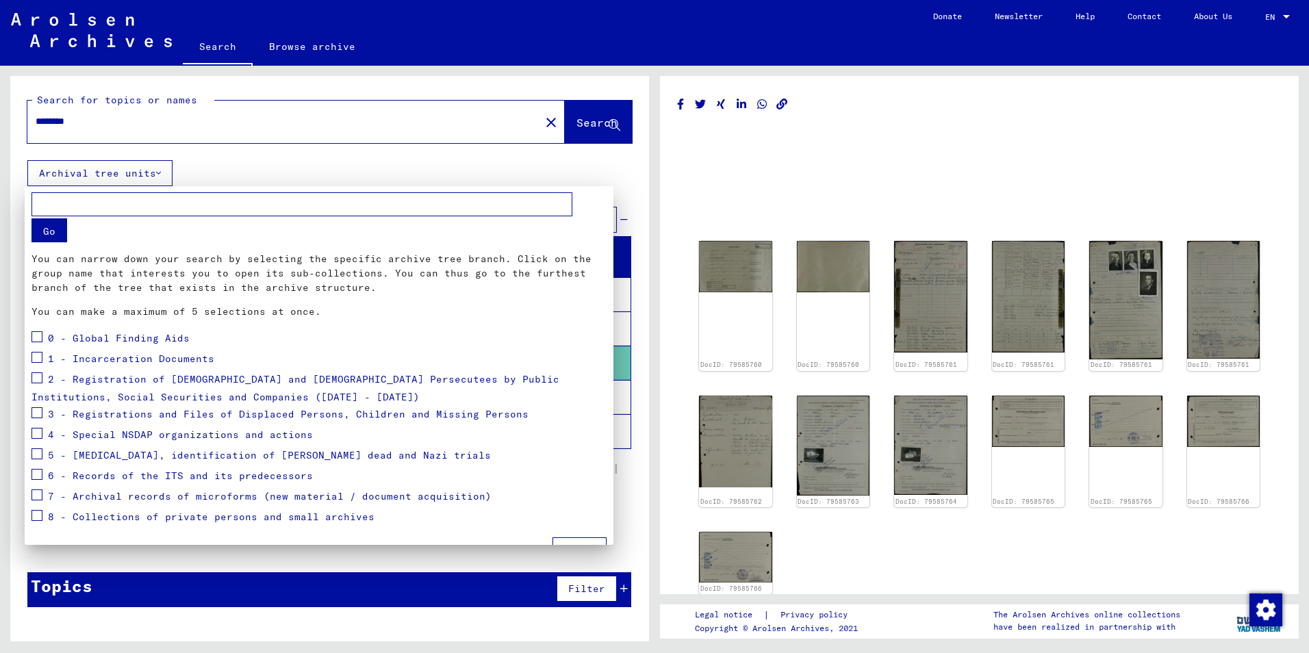
scroll to position [25, 0]
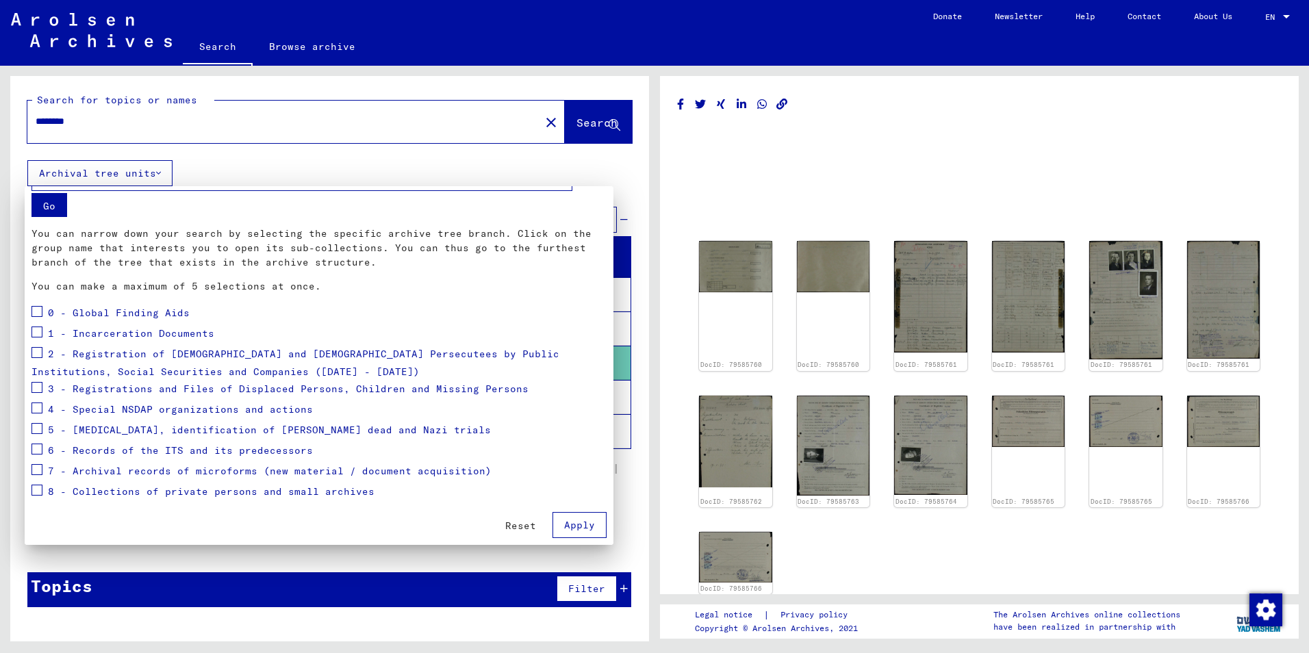
click at [440, 181] on div at bounding box center [654, 326] width 1309 height 653
